Goal: Task Accomplishment & Management: Manage account settings

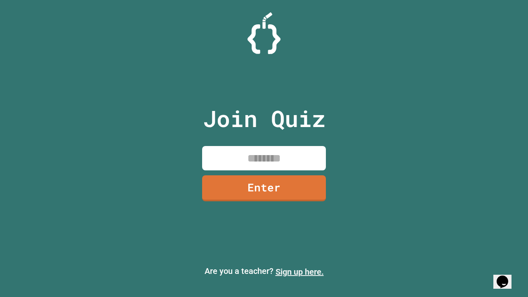
click at [299, 272] on link "Sign up here." at bounding box center [299, 272] width 48 height 10
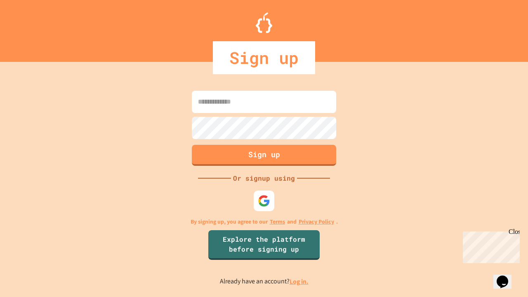
click at [299, 281] on link "Log in." at bounding box center [298, 281] width 19 height 9
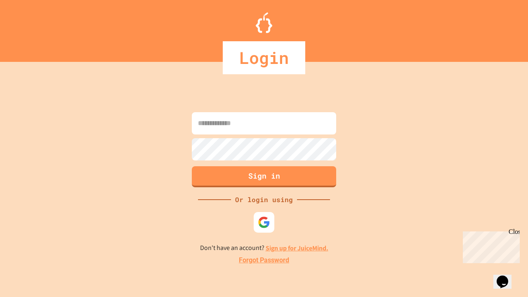
type input "*****"
